Goal: Entertainment & Leisure: Consume media (video, audio)

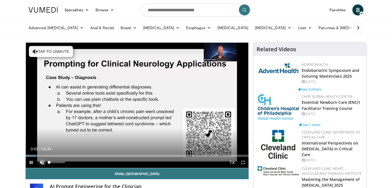
click at [39, 162] on span "Video Player" at bounding box center [42, 162] width 11 height 11
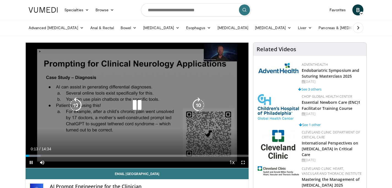
click at [197, 103] on icon "Video Player" at bounding box center [198, 105] width 15 height 15
click at [199, 106] on icon "Video Player" at bounding box center [198, 105] width 15 height 15
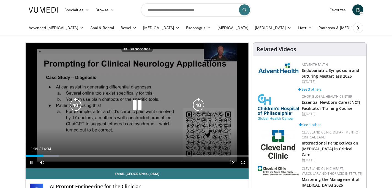
click at [197, 106] on icon "Video Player" at bounding box center [198, 105] width 15 height 15
click at [199, 104] on icon "Video Player" at bounding box center [198, 105] width 15 height 15
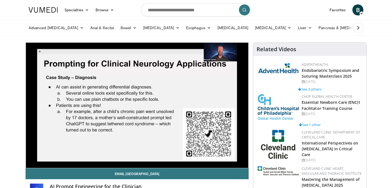
click at [199, 104] on div "30 seconds Tap to unmute" at bounding box center [137, 105] width 223 height 125
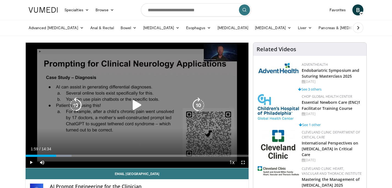
click at [198, 107] on icon "Video Player" at bounding box center [198, 105] width 15 height 15
click at [134, 104] on icon "Video Player" at bounding box center [136, 105] width 15 height 15
click at [200, 103] on icon "Video Player" at bounding box center [198, 105] width 15 height 15
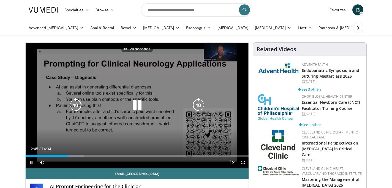
click at [200, 103] on icon "Video Player" at bounding box center [198, 105] width 15 height 15
click at [134, 105] on icon "Video Player" at bounding box center [136, 105] width 15 height 15
